Goal: Task Accomplishment & Management: Use online tool/utility

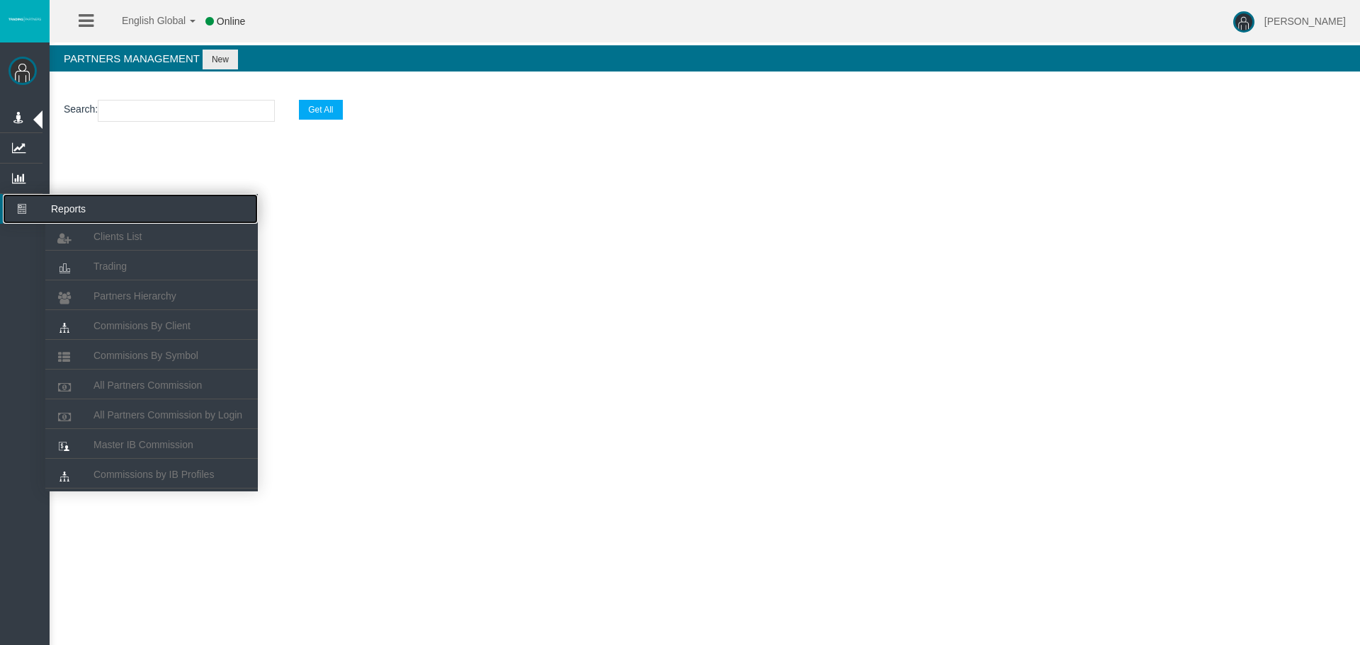
click at [28, 203] on icon at bounding box center [22, 209] width 38 height 30
click at [129, 384] on span "All Partners Commission" at bounding box center [147, 385] width 108 height 11
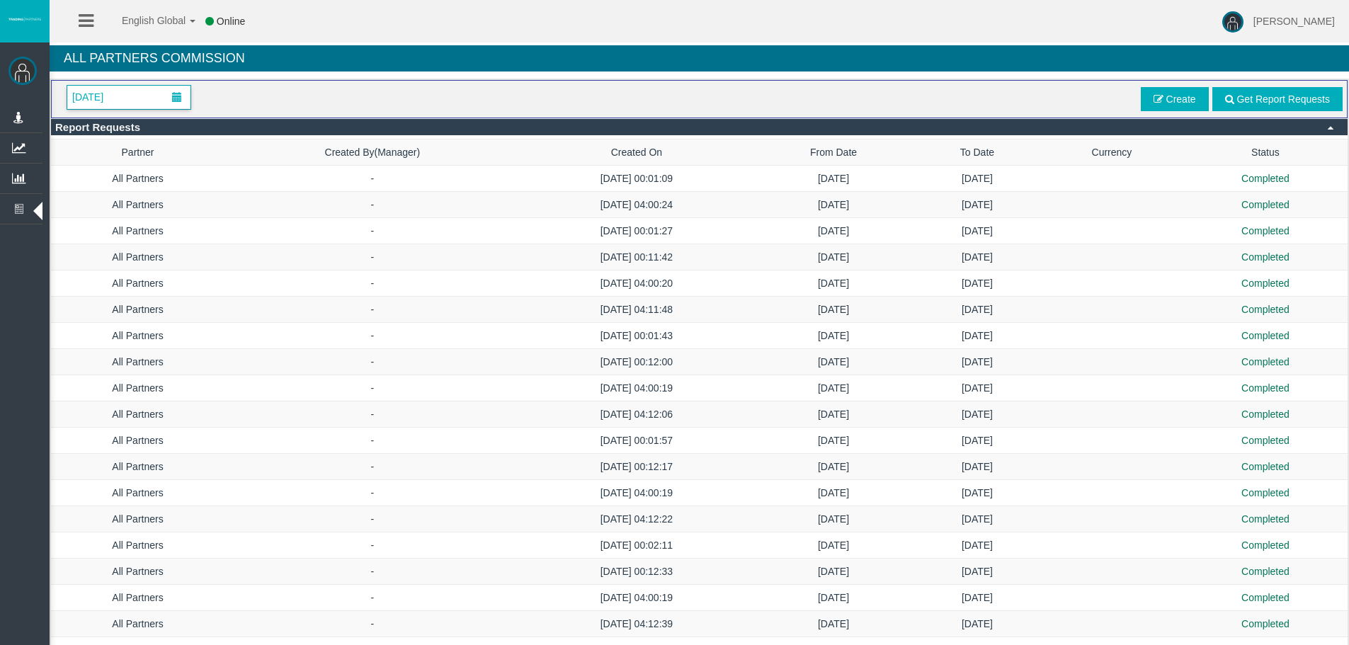
click at [167, 97] on span at bounding box center [176, 97] width 25 height 22
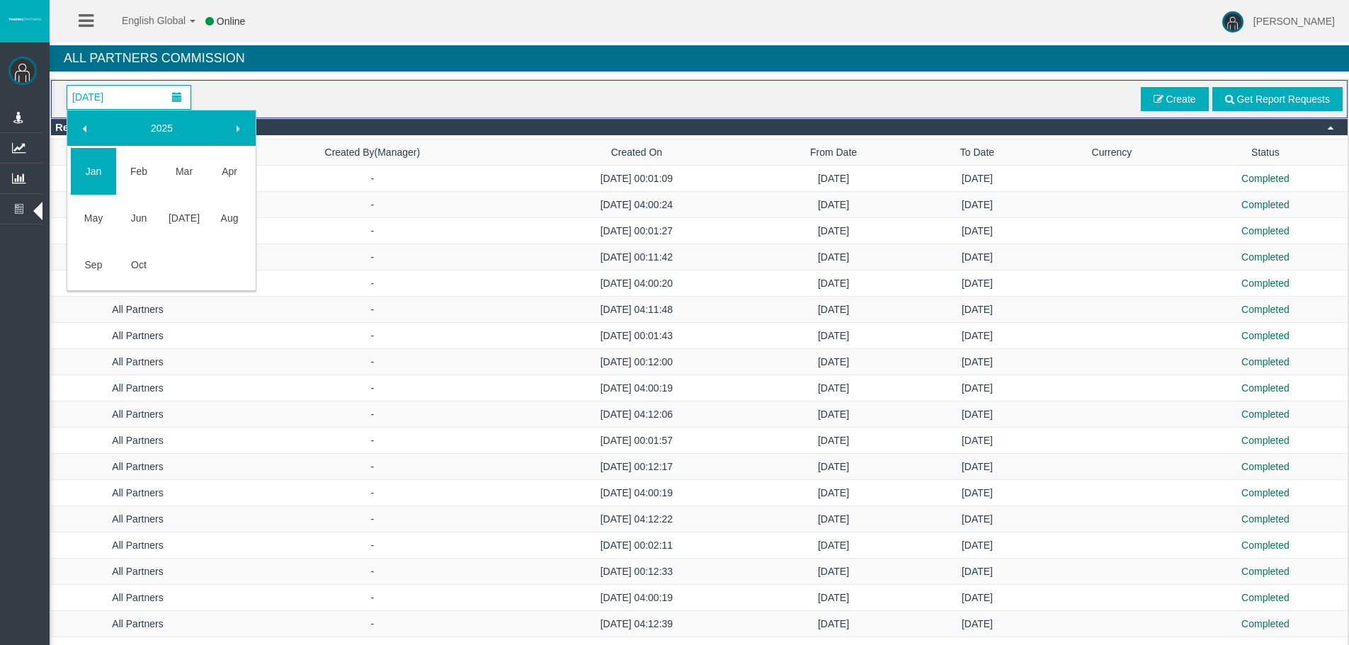
click at [241, 130] on span at bounding box center [237, 128] width 11 height 11
click at [233, 131] on span at bounding box center [237, 128] width 11 height 11
click at [152, 266] on link "Oct" at bounding box center [138, 264] width 45 height 25
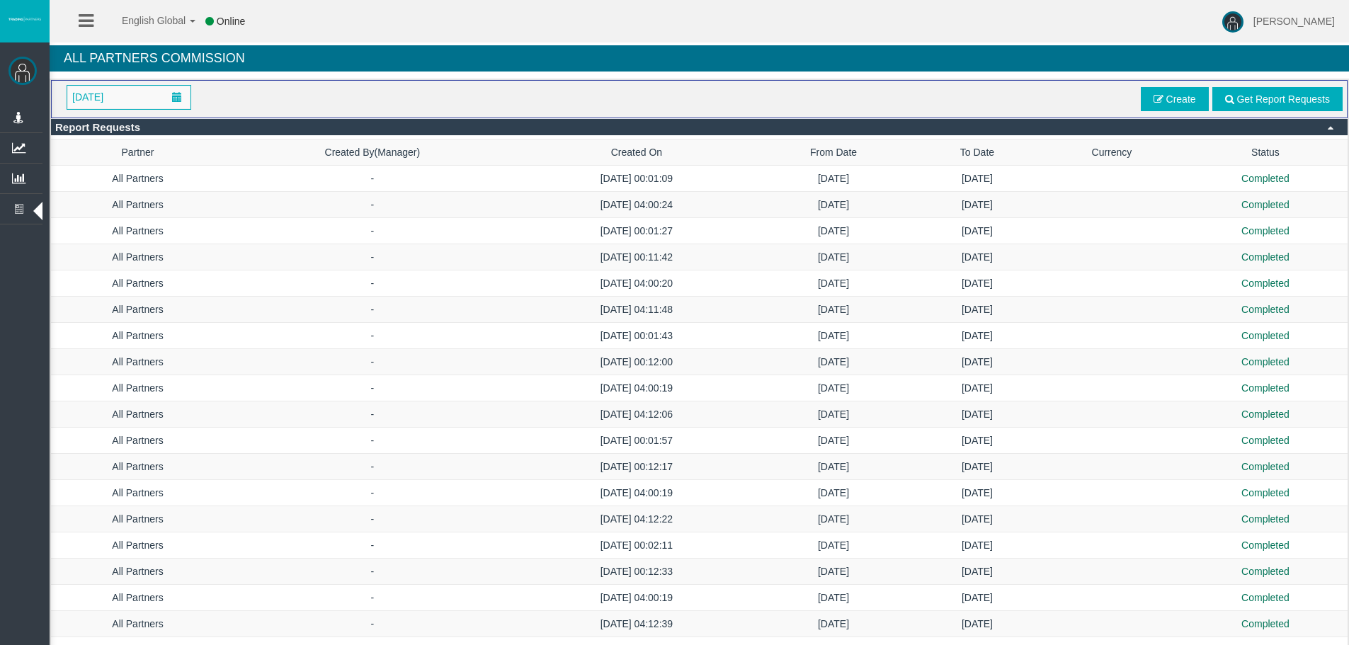
click at [554, 99] on div "[DATE] Get Report Requests Create" at bounding box center [699, 99] width 1287 height 28
click at [1323, 98] on span "Get Report Requests" at bounding box center [1282, 98] width 93 height 11
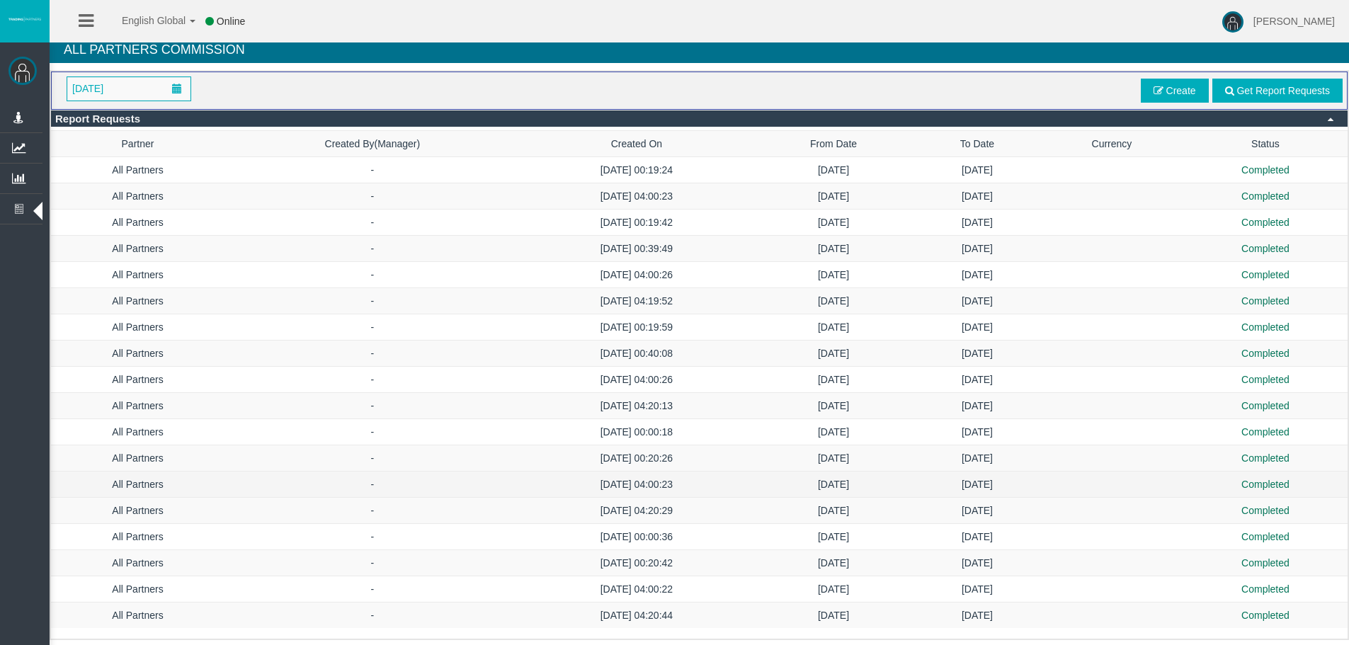
scroll to position [11, 0]
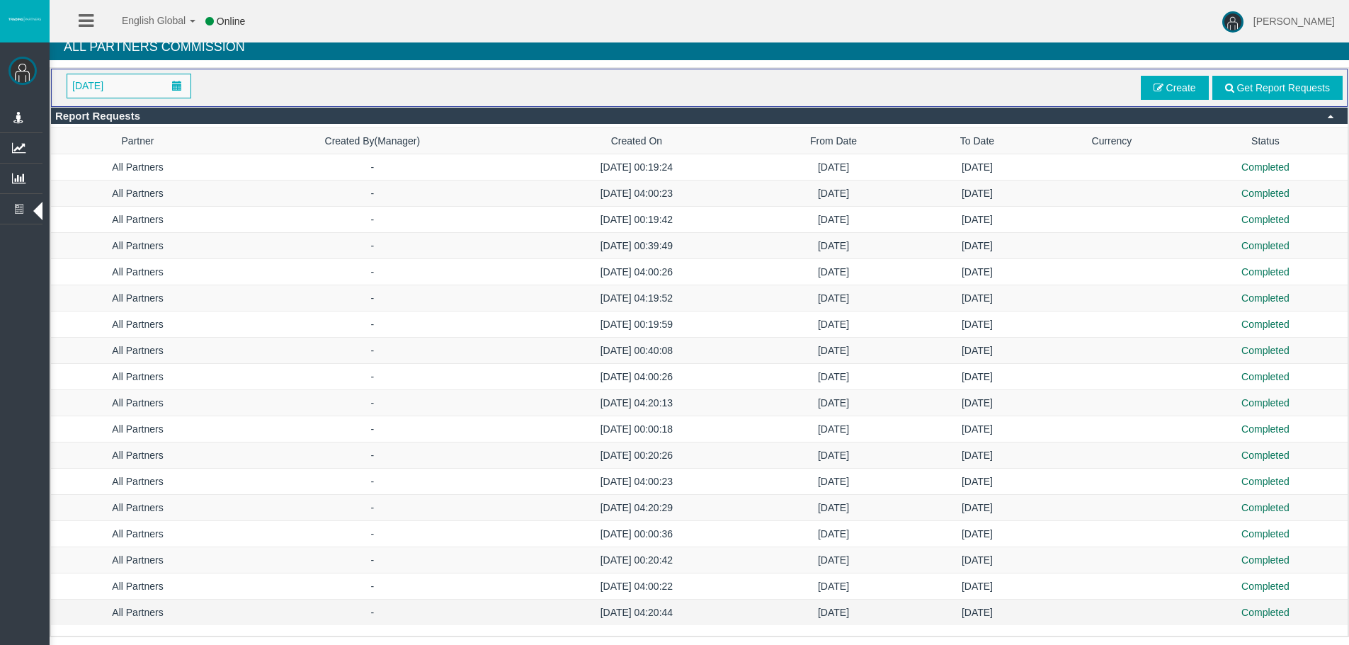
click at [614, 608] on td "[DATE] 04:20:44" at bounding box center [636, 613] width 232 height 26
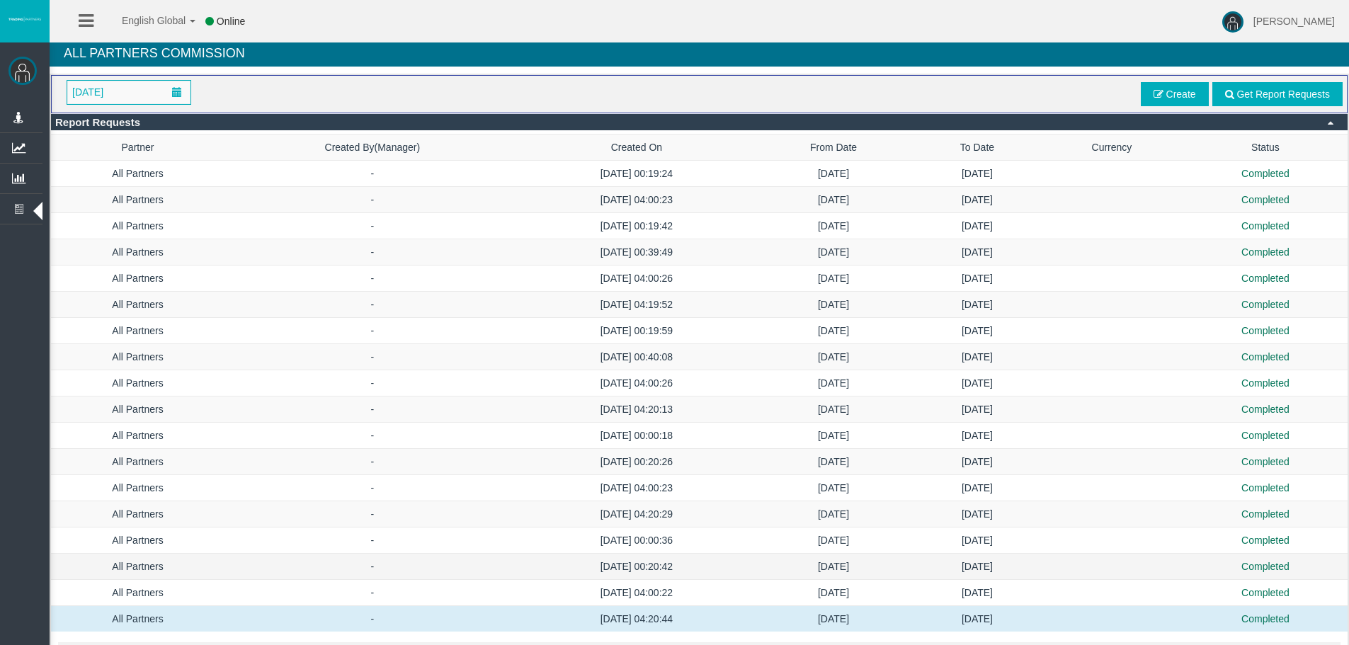
scroll to position [0, 0]
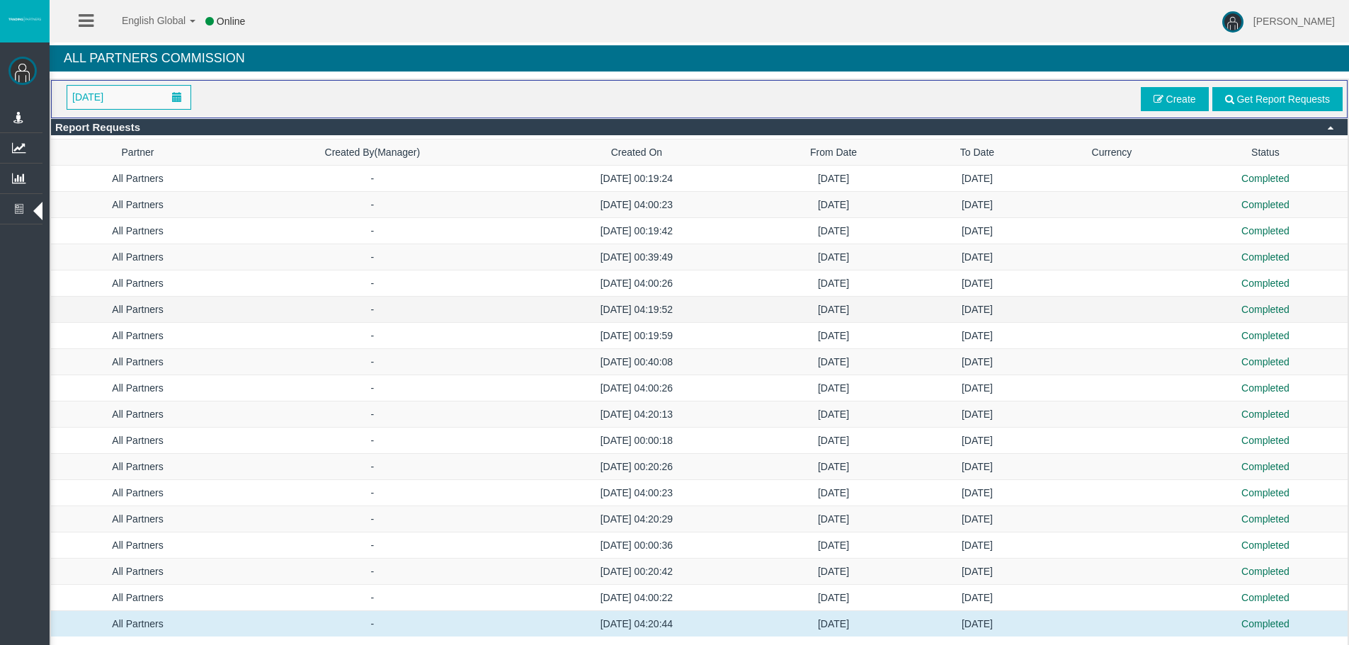
click at [608, 312] on td "[DATE] 04:19:52" at bounding box center [636, 310] width 232 height 26
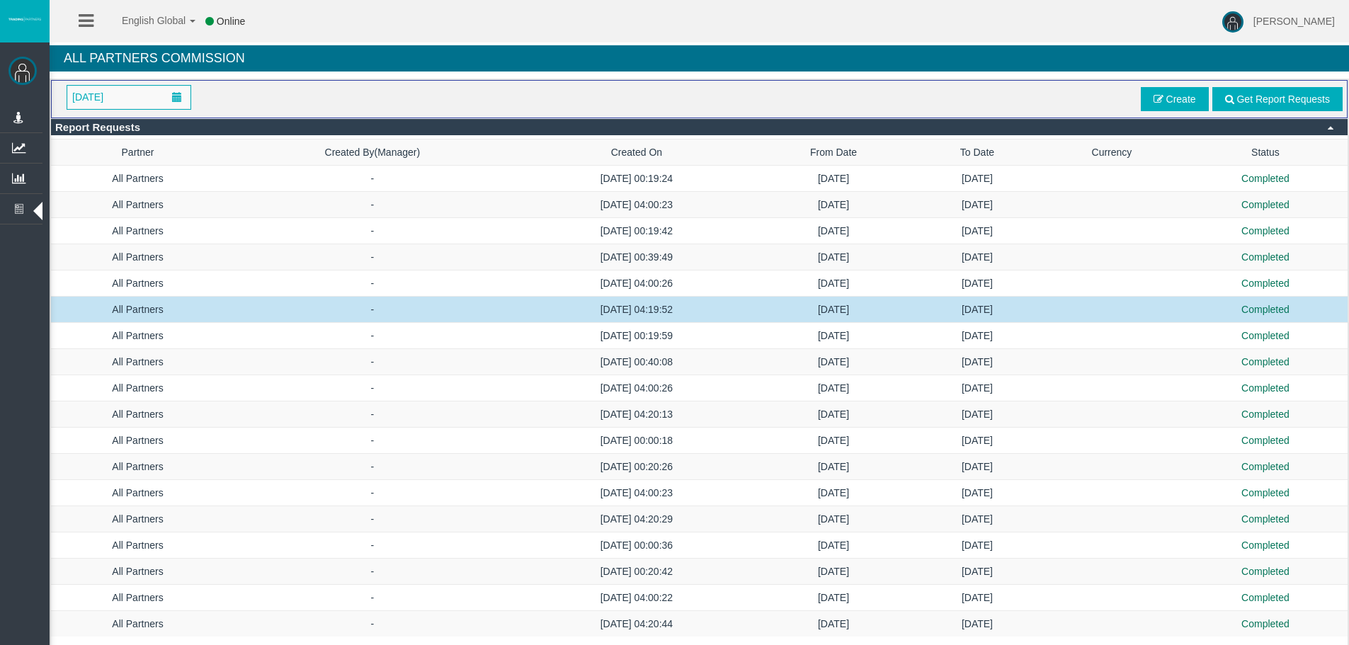
click at [549, 316] on td "[DATE] 04:19:52" at bounding box center [636, 310] width 232 height 26
click at [630, 307] on td "[DATE] 04:19:52" at bounding box center [636, 310] width 232 height 26
click at [647, 318] on td "[DATE] 04:19:52" at bounding box center [636, 310] width 232 height 26
click at [628, 304] on td "[DATE] 04:19:52" at bounding box center [636, 310] width 232 height 26
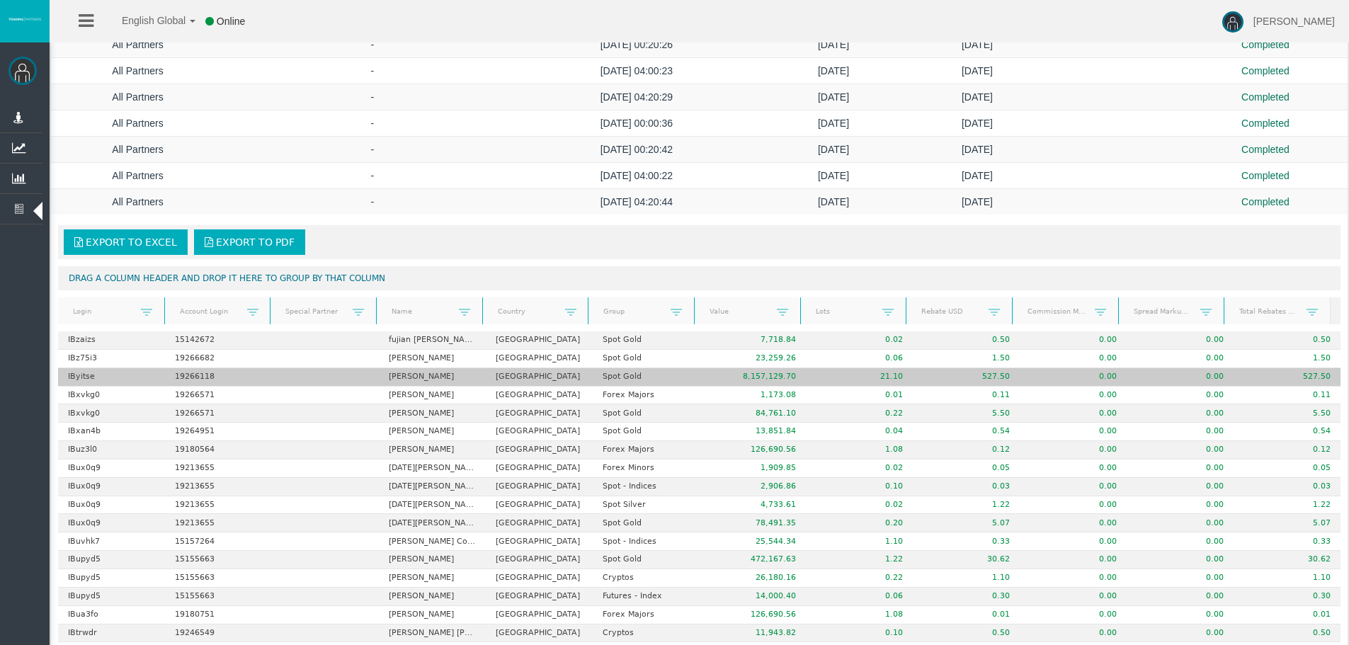
scroll to position [425, 0]
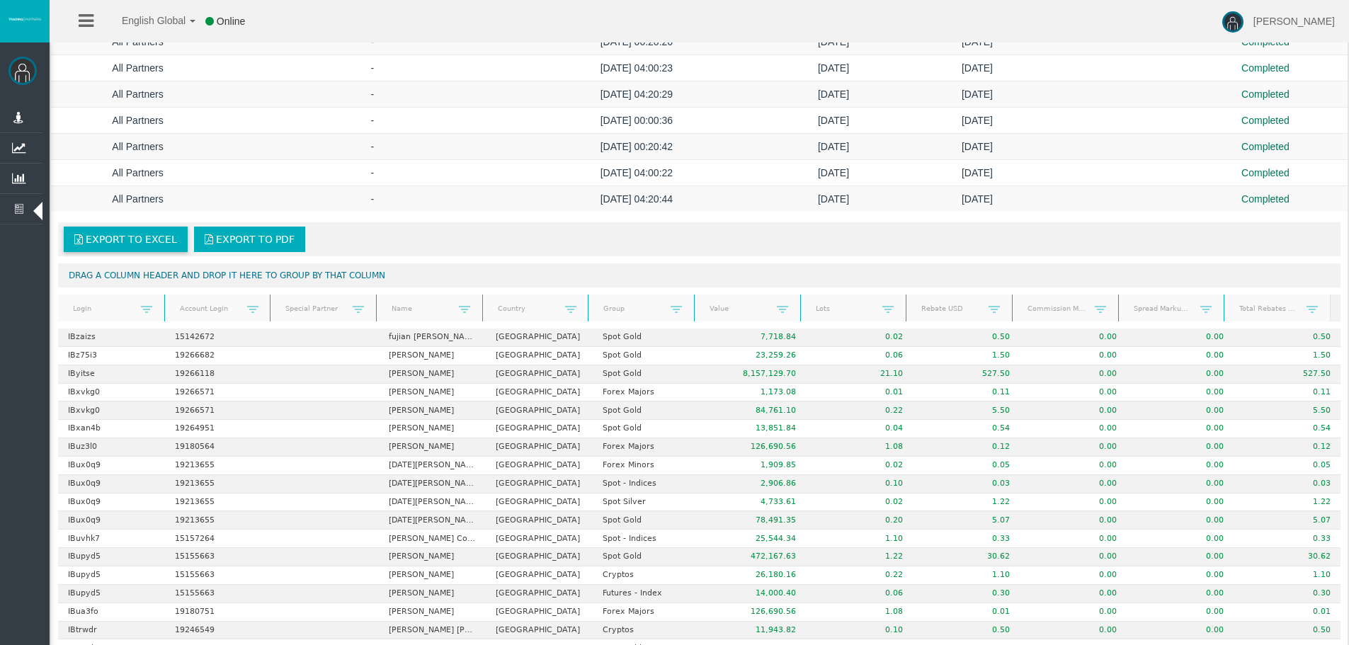
click at [126, 243] on span "Export to Excel" at bounding box center [131, 239] width 91 height 11
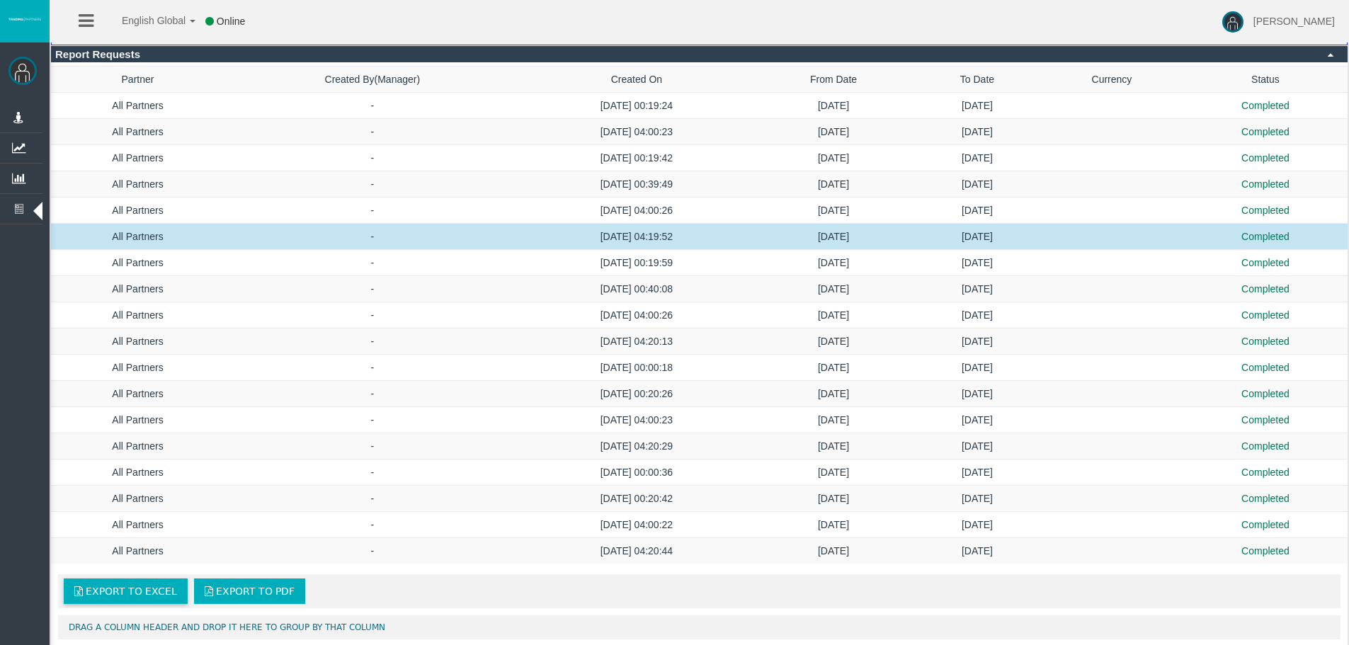
scroll to position [71, 0]
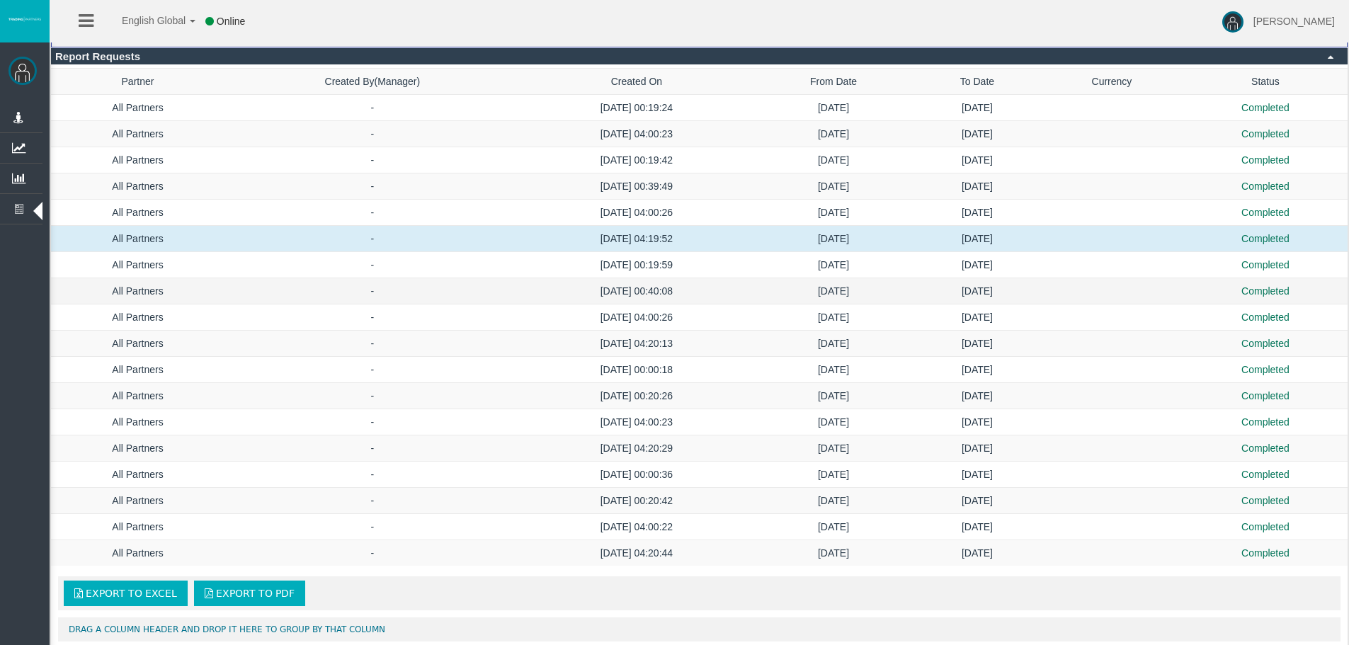
click at [826, 292] on td "[DATE]" at bounding box center [833, 291] width 161 height 26
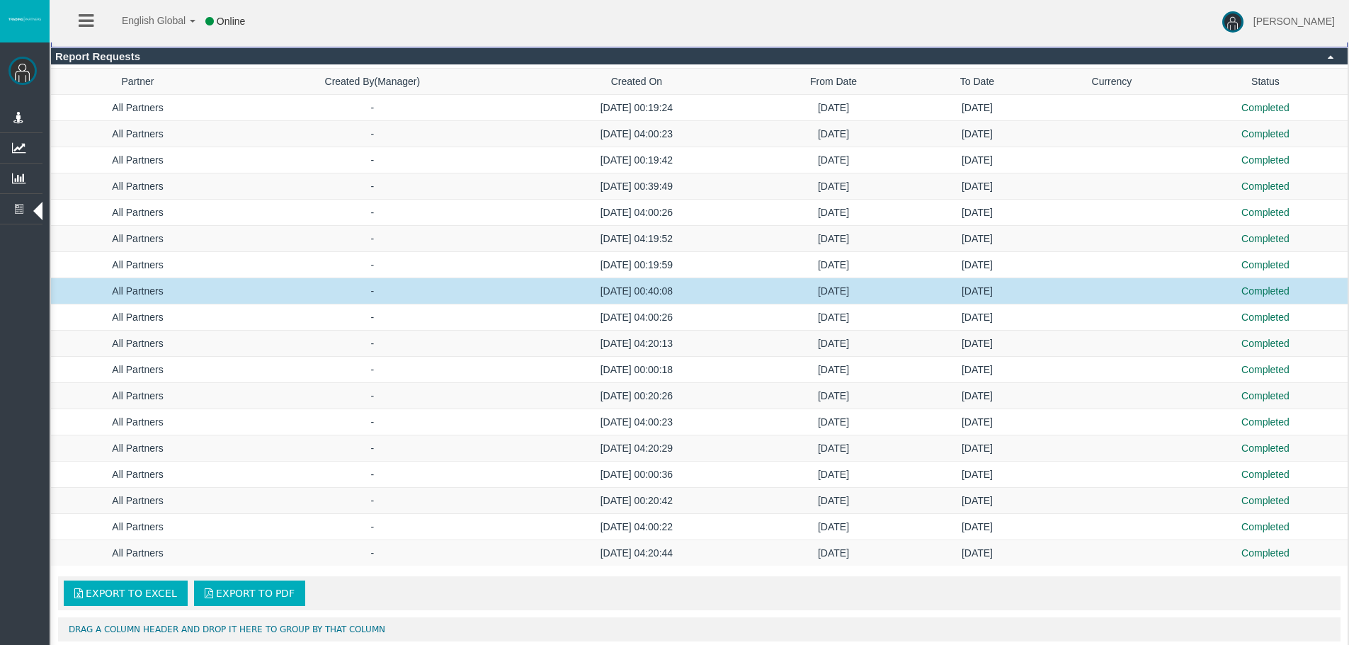
click at [831, 296] on td "[DATE]" at bounding box center [833, 291] width 161 height 26
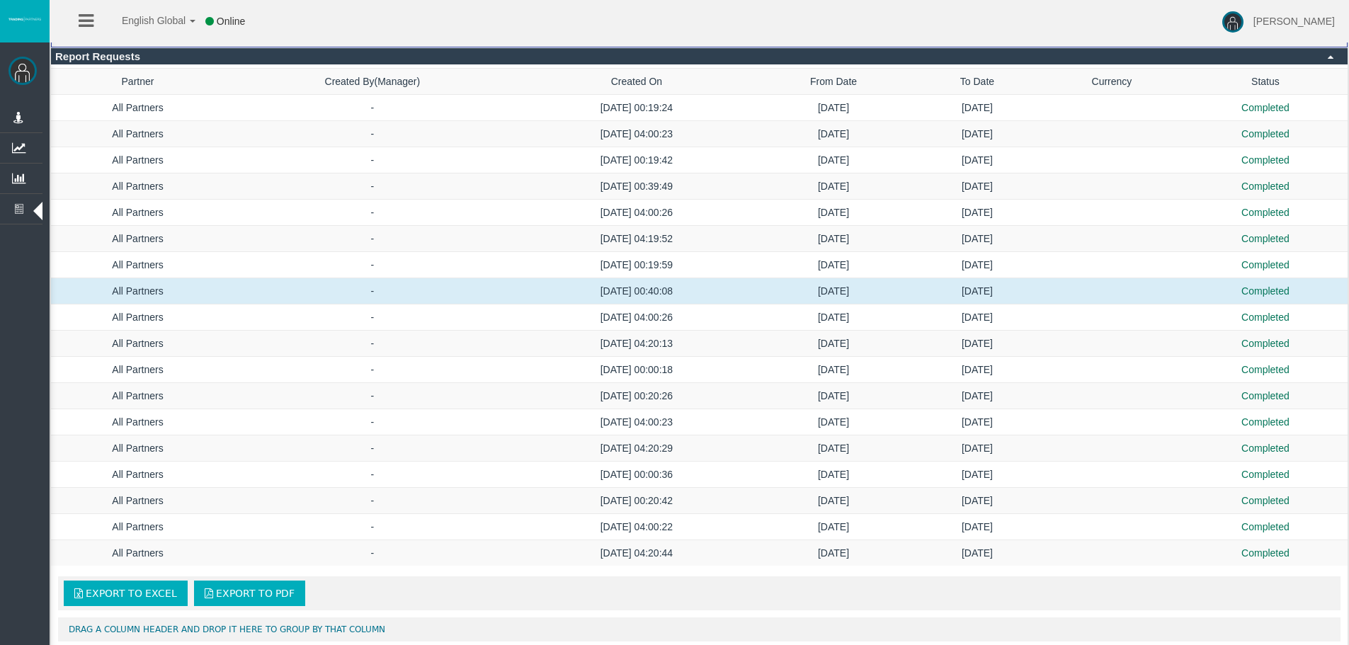
click at [1023, 5] on div "English Global 简体中文 English Global 日本語 한국어 Online [PERSON_NAME] Help Log Out" at bounding box center [674, 21] width 1349 height 42
click at [931, 33] on div "English Global 简体中文 English Global 日本語 한국어 Online [PERSON_NAME] Help Log Out" at bounding box center [674, 21] width 1349 height 42
click at [115, 596] on span "Export to Excel" at bounding box center [131, 593] width 91 height 11
click at [858, 395] on td "[DATE]" at bounding box center [833, 396] width 161 height 26
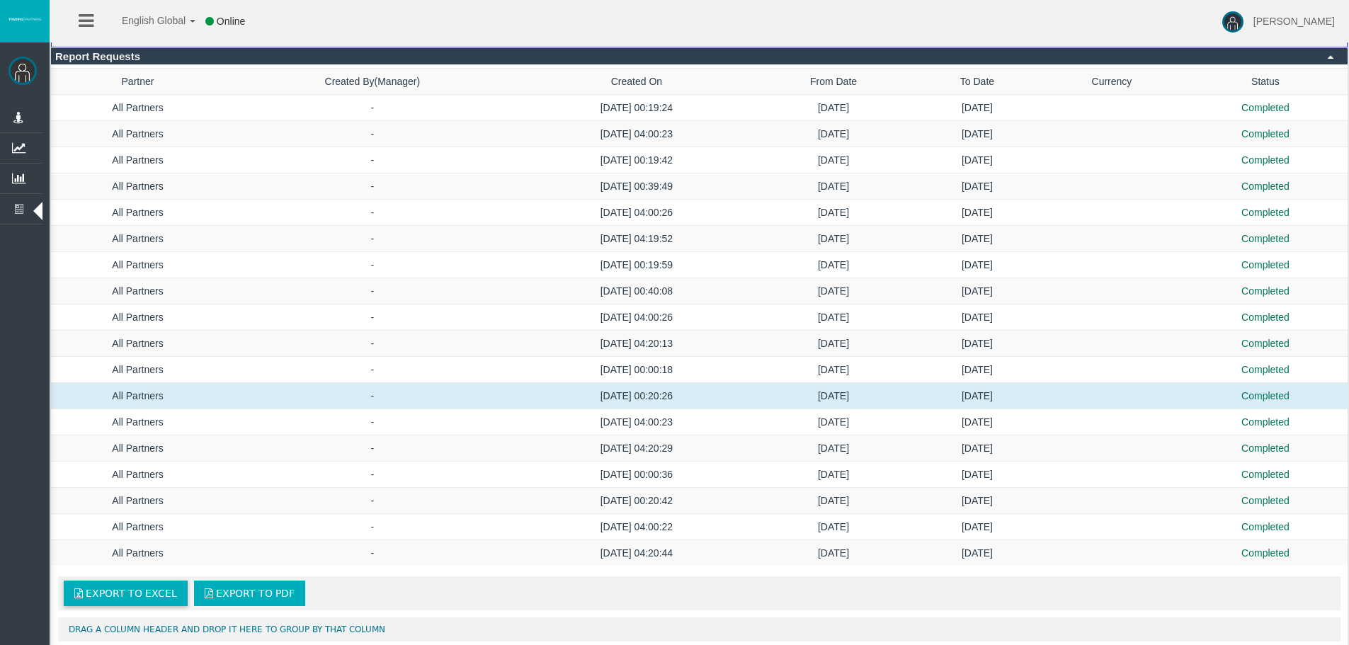
click at [128, 596] on span "Export to Excel" at bounding box center [131, 593] width 91 height 11
click at [860, 498] on td "[DATE]" at bounding box center [833, 501] width 161 height 26
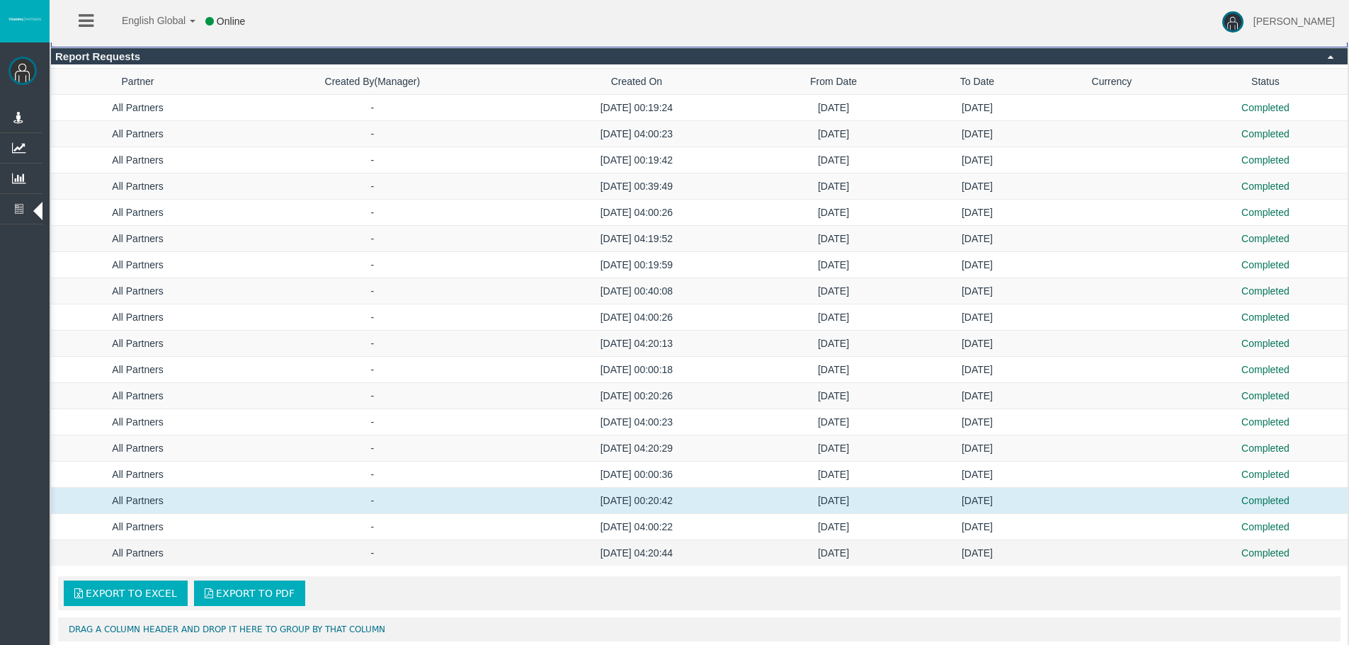
click at [914, 554] on td "[DATE]" at bounding box center [977, 553] width 126 height 26
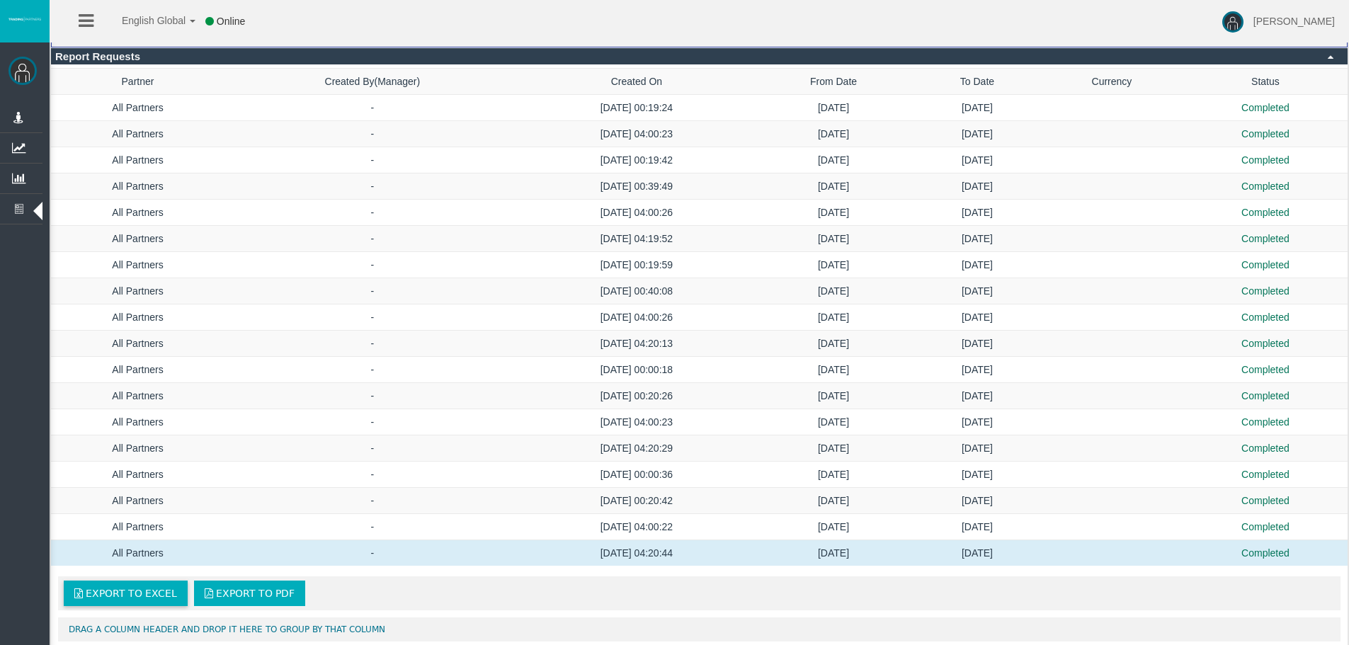
click at [141, 593] on span "Export to Excel" at bounding box center [131, 593] width 91 height 11
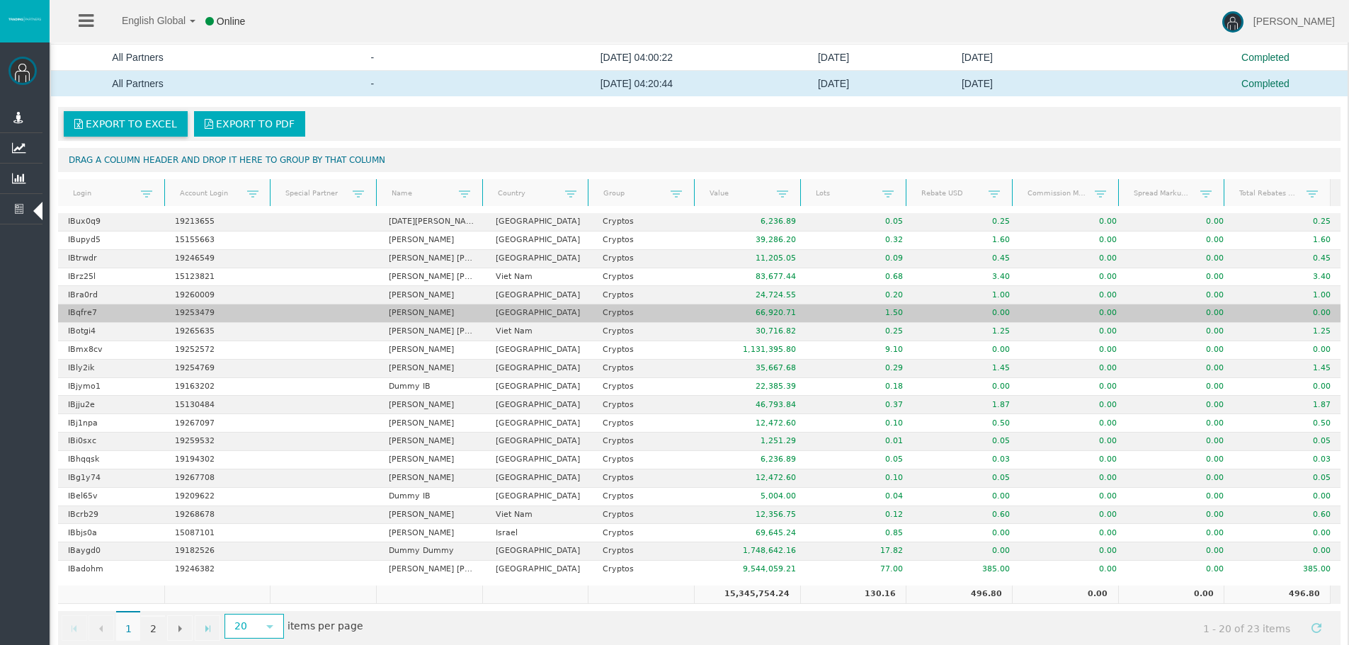
scroll to position [564, 0]
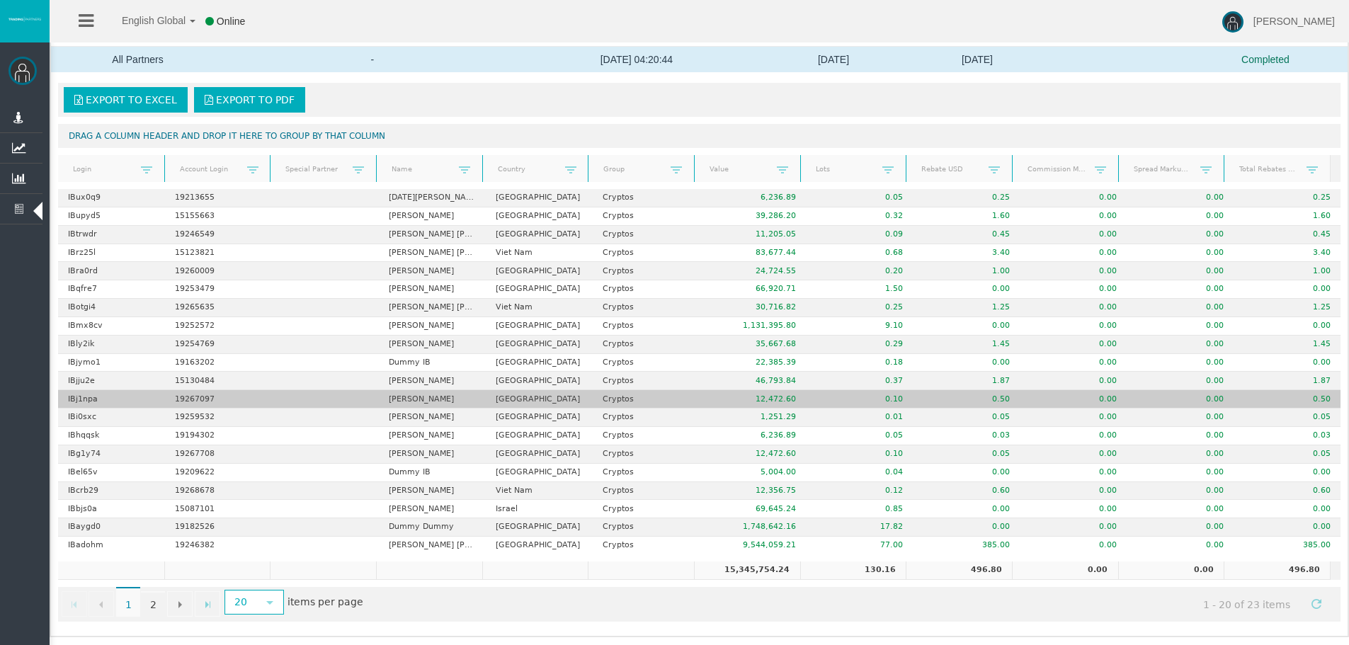
click at [831, 398] on td "0.10" at bounding box center [859, 399] width 107 height 18
